Goal: Information Seeking & Learning: Understand process/instructions

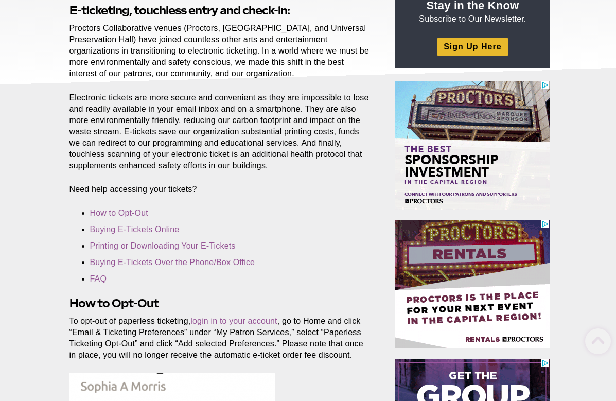
scroll to position [206, 0]
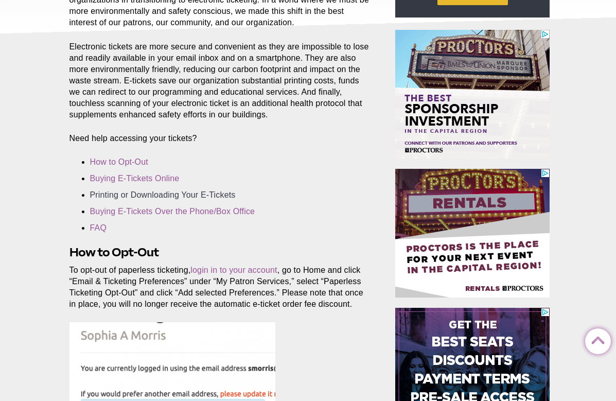
click at [215, 192] on link "Printing or Downloading Your E-Tickets" at bounding box center [163, 194] width 146 height 9
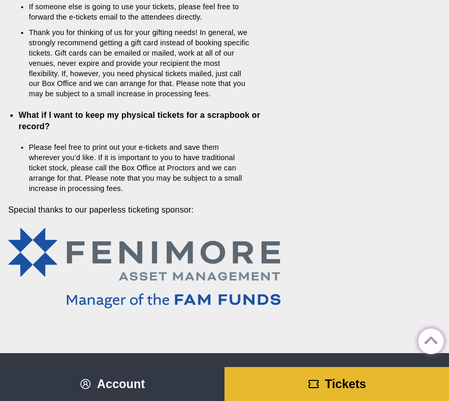
scroll to position [2809, 0]
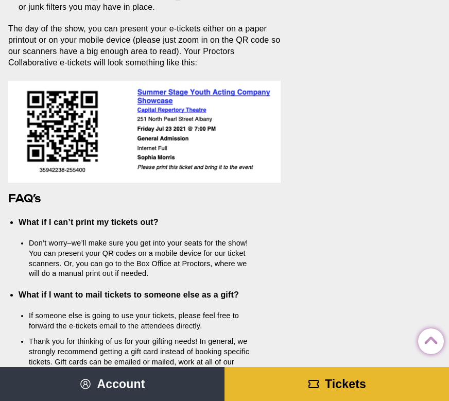
click at [351, 380] on span "Tickets" at bounding box center [345, 383] width 41 height 13
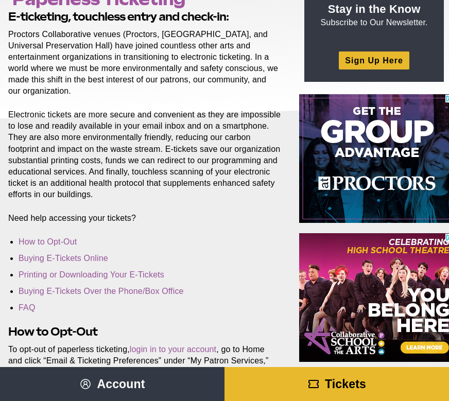
scroll to position [154, 0]
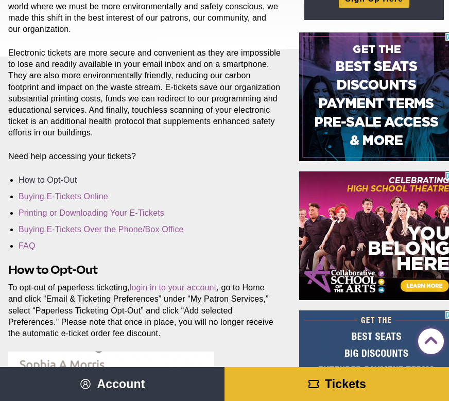
click at [70, 179] on link "How to Opt-Out" at bounding box center [48, 180] width 58 height 9
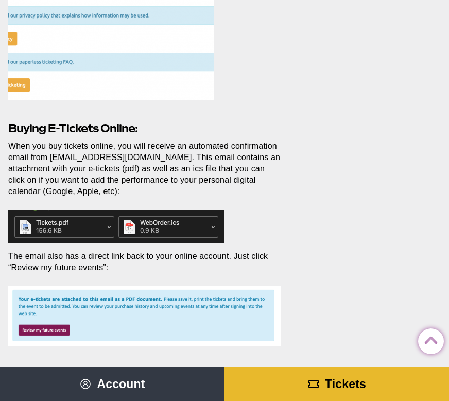
scroll to position [1030, 0]
